Goal: Entertainment & Leisure: Browse casually

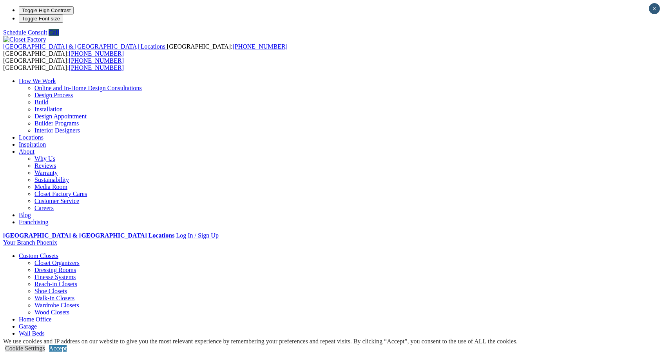
click at [36, 252] on link "Custom Closets" at bounding box center [39, 255] width 40 height 7
click at [53, 252] on link "Custom Closets" at bounding box center [39, 255] width 40 height 7
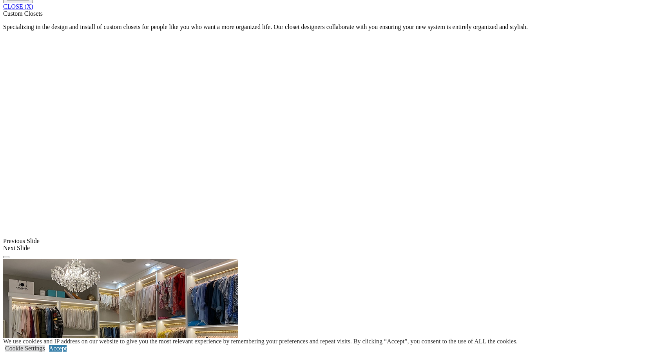
scroll to position [744, 0]
